Goal: Information Seeking & Learning: Understand process/instructions

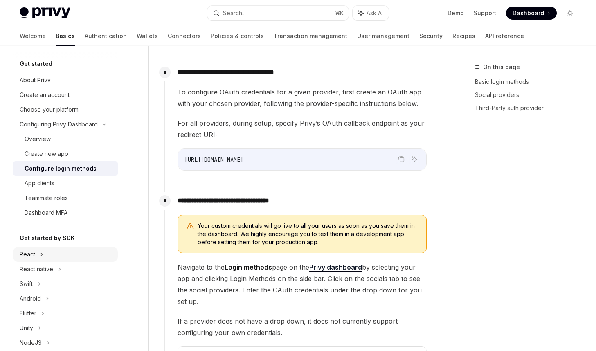
scroll to position [681, 0]
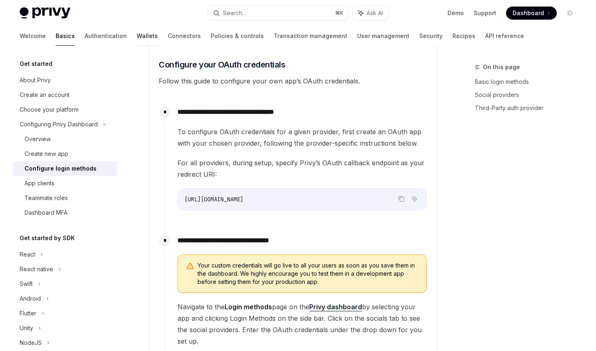
click at [137, 34] on link "Wallets" at bounding box center [147, 36] width 21 height 20
type textarea "*"
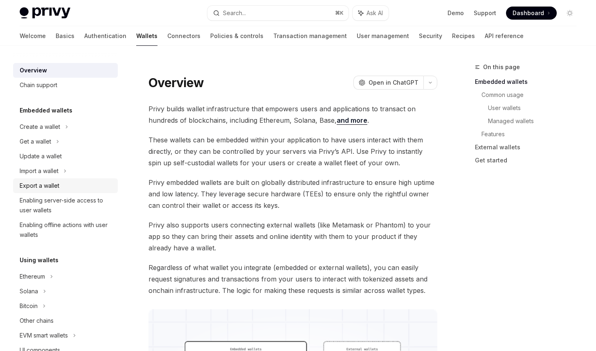
click at [61, 190] on div "Export a wallet" at bounding box center [66, 186] width 93 height 10
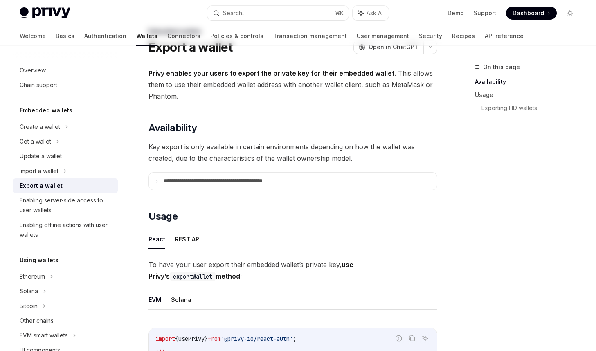
scroll to position [37, 0]
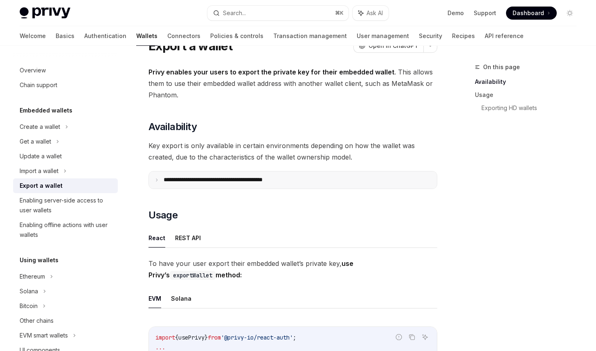
click at [158, 181] on icon at bounding box center [157, 180] width 4 height 4
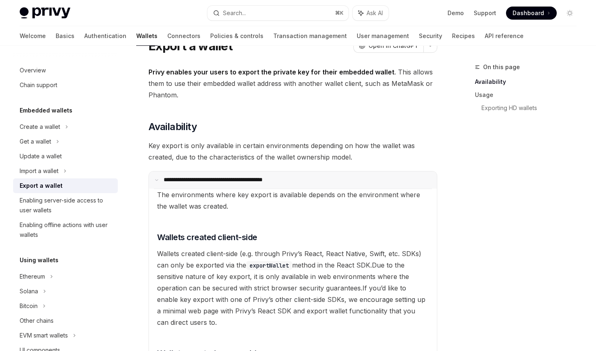
click at [158, 181] on icon at bounding box center [157, 180] width 4 height 4
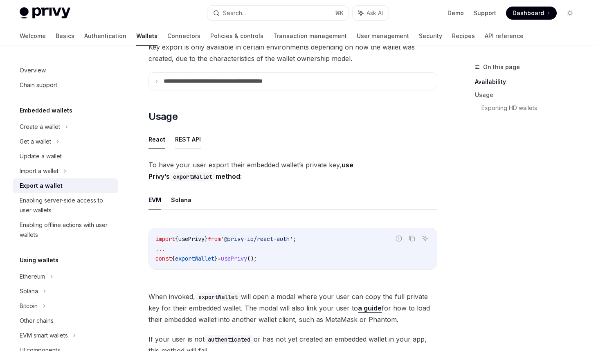
scroll to position [138, 0]
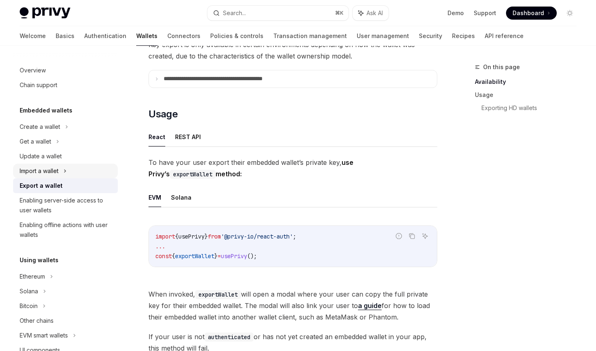
click at [42, 167] on div "Import a wallet" at bounding box center [39, 171] width 39 height 10
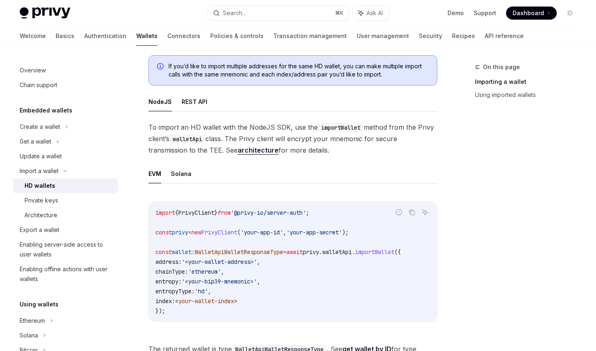
scroll to position [174, 0]
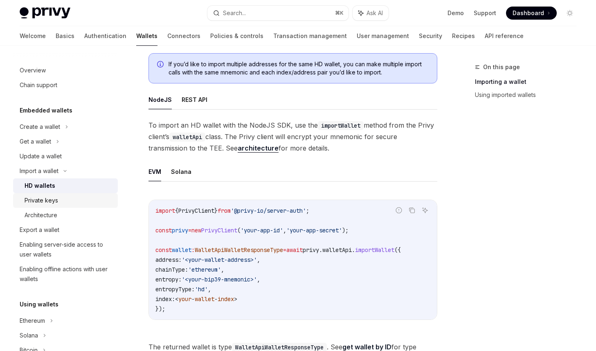
click at [56, 201] on div "Private keys" at bounding box center [42, 200] width 34 height 10
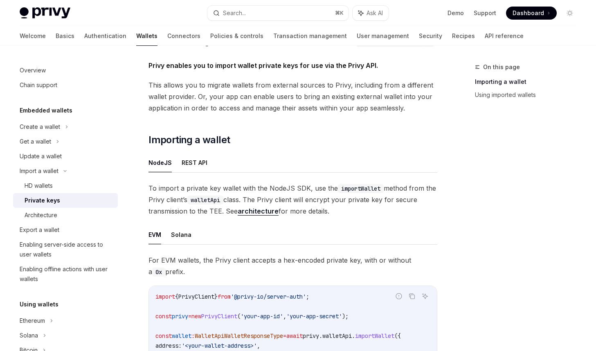
scroll to position [54, 0]
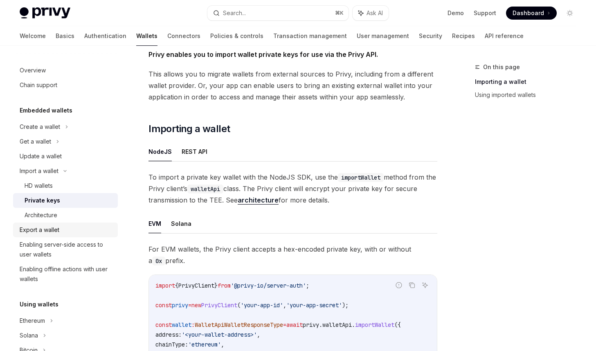
click at [28, 231] on div "Export a wallet" at bounding box center [40, 230] width 40 height 10
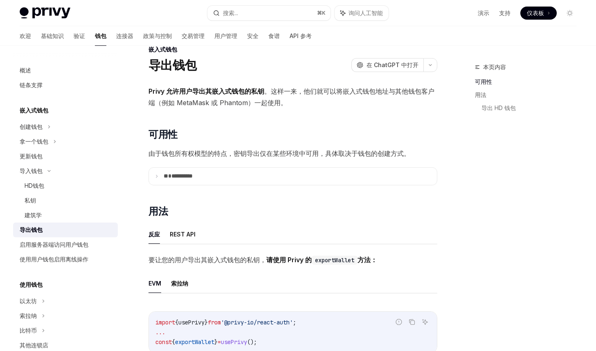
scroll to position [19, 0]
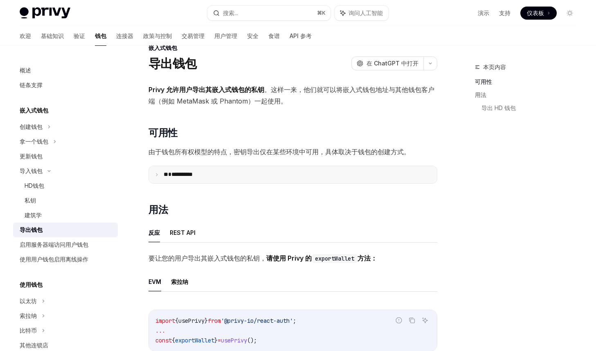
click at [156, 173] on icon at bounding box center [157, 175] width 4 height 4
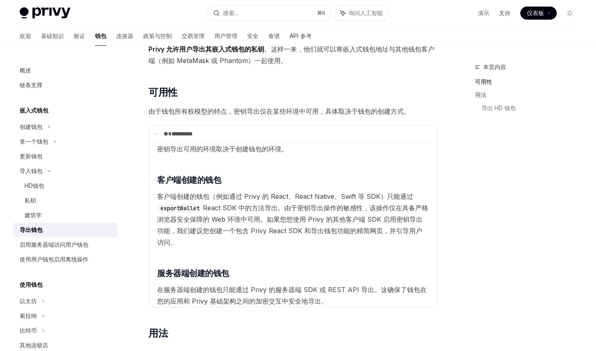
scroll to position [57, 0]
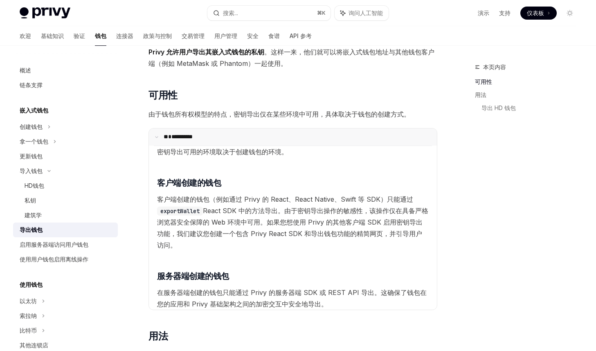
click at [157, 134] on summary "**********" at bounding box center [293, 136] width 288 height 17
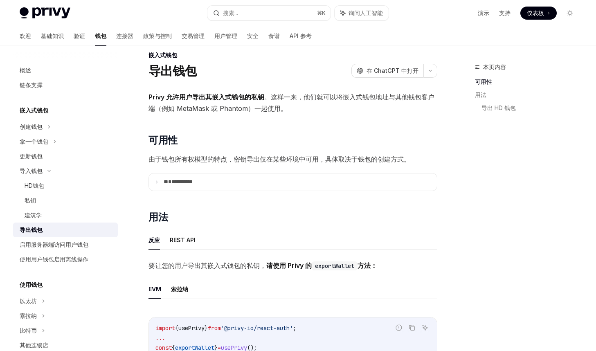
scroll to position [0, 0]
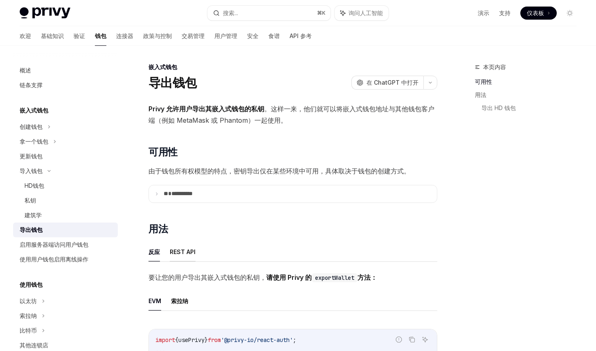
click at [186, 252] on font "REST API" at bounding box center [183, 251] width 26 height 7
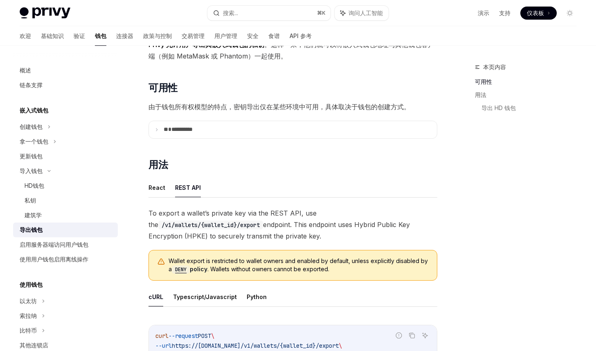
scroll to position [81, 0]
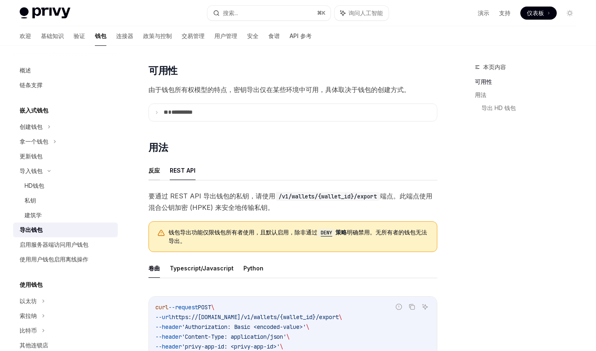
click at [154, 169] on font "反应" at bounding box center [153, 170] width 11 height 7
type textarea "*"
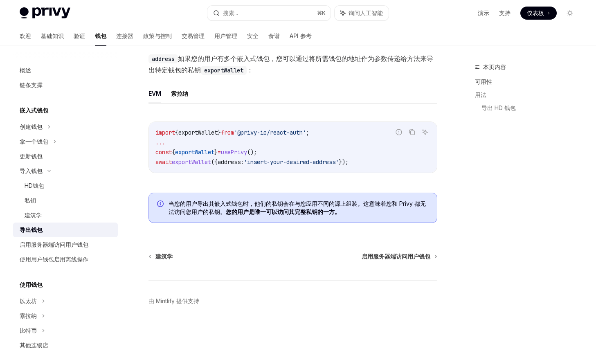
scroll to position [764, 0]
